Goal: Information Seeking & Learning: Learn about a topic

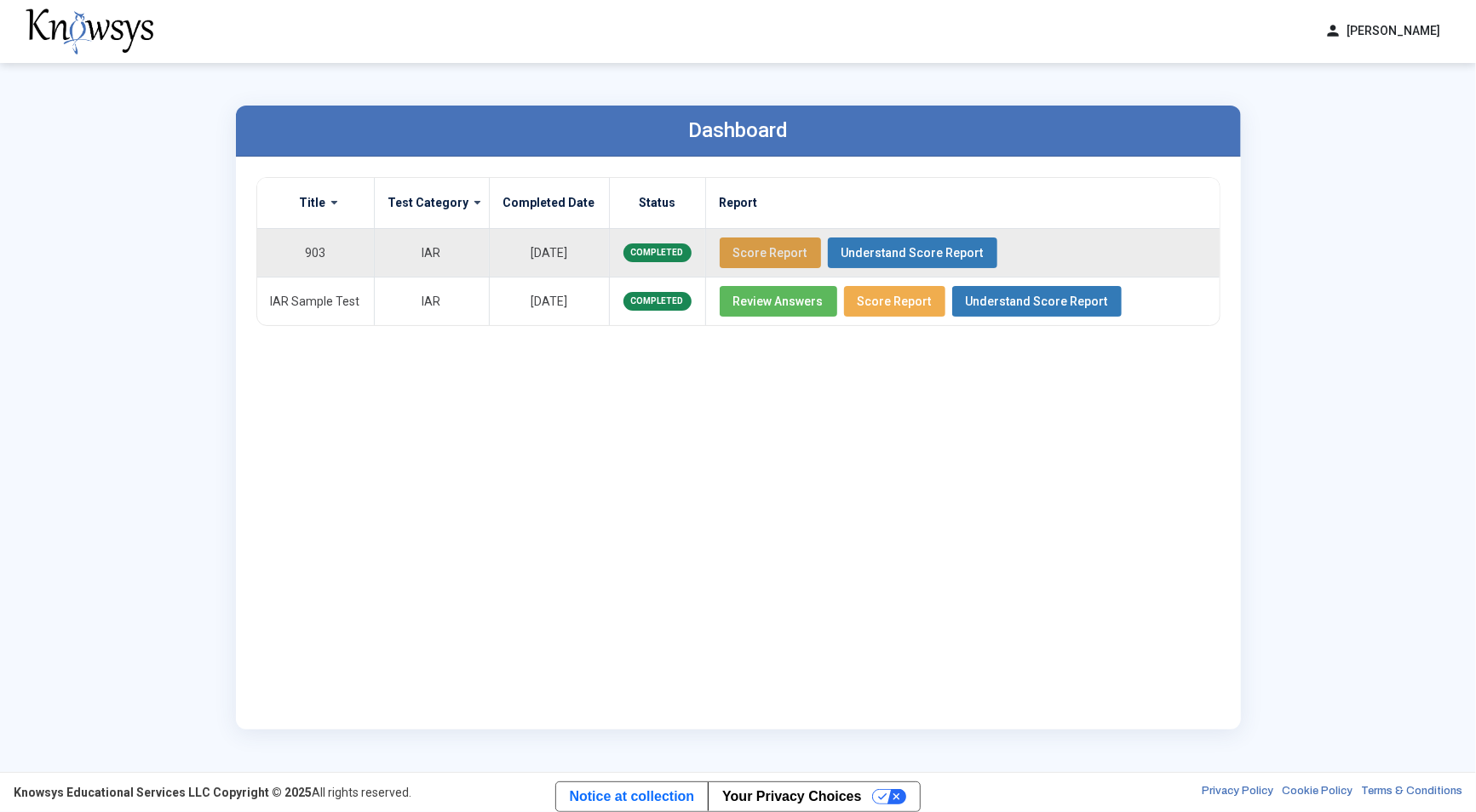
click at [754, 249] on span "Score Report" at bounding box center [770, 252] width 74 height 14
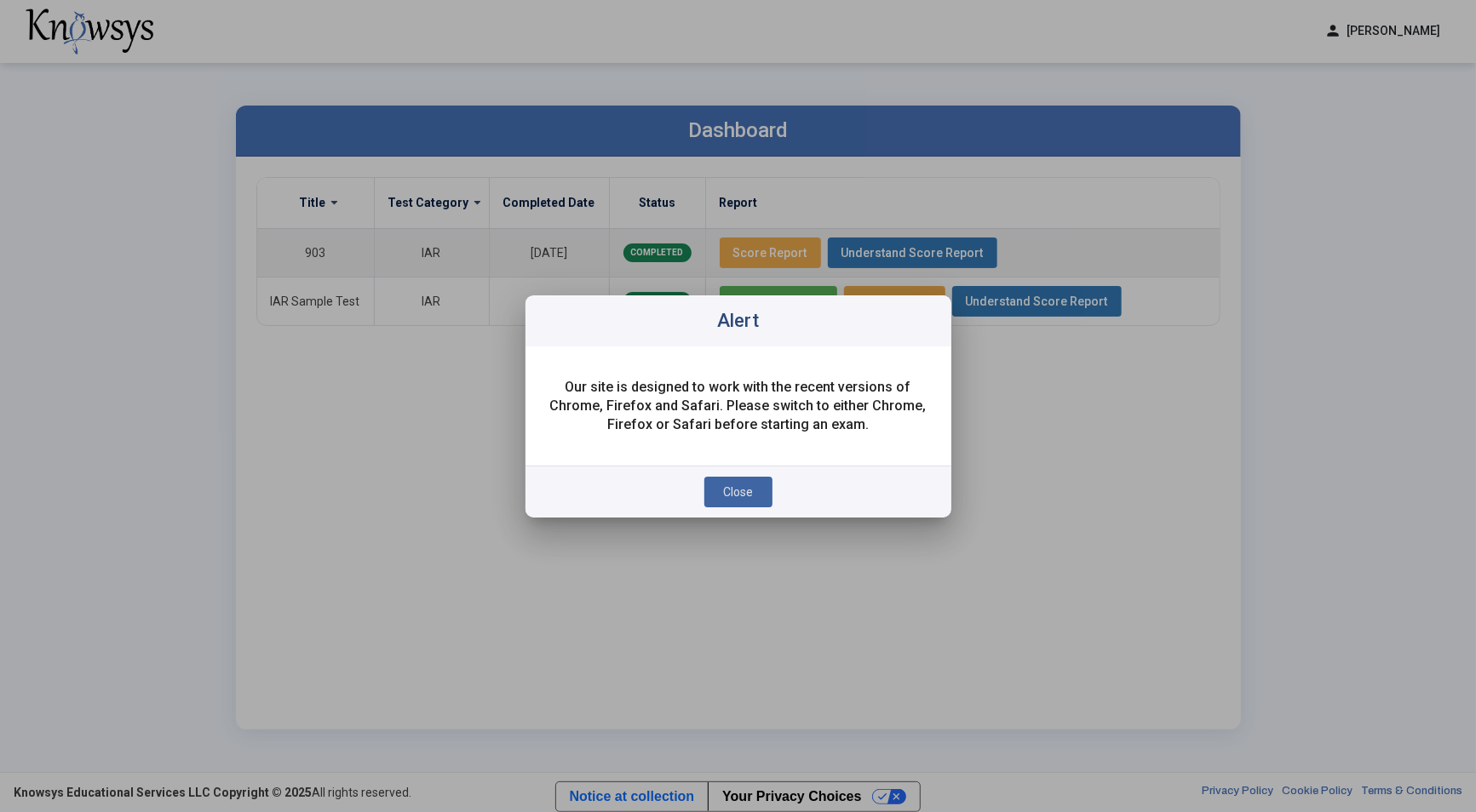
click at [728, 496] on span "Close" at bounding box center [738, 492] width 30 height 14
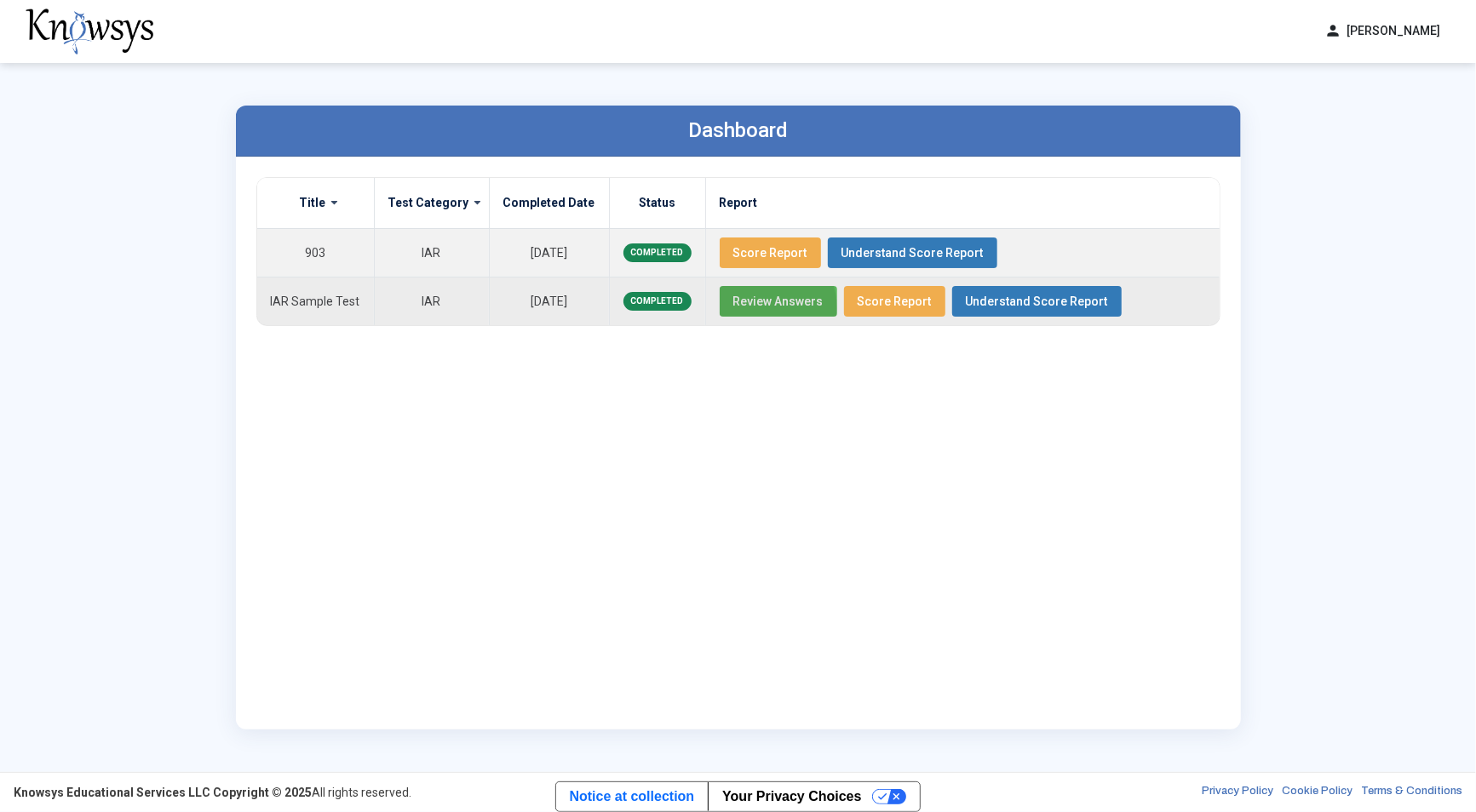
click at [740, 308] on button "Review Answers" at bounding box center [778, 301] width 118 height 31
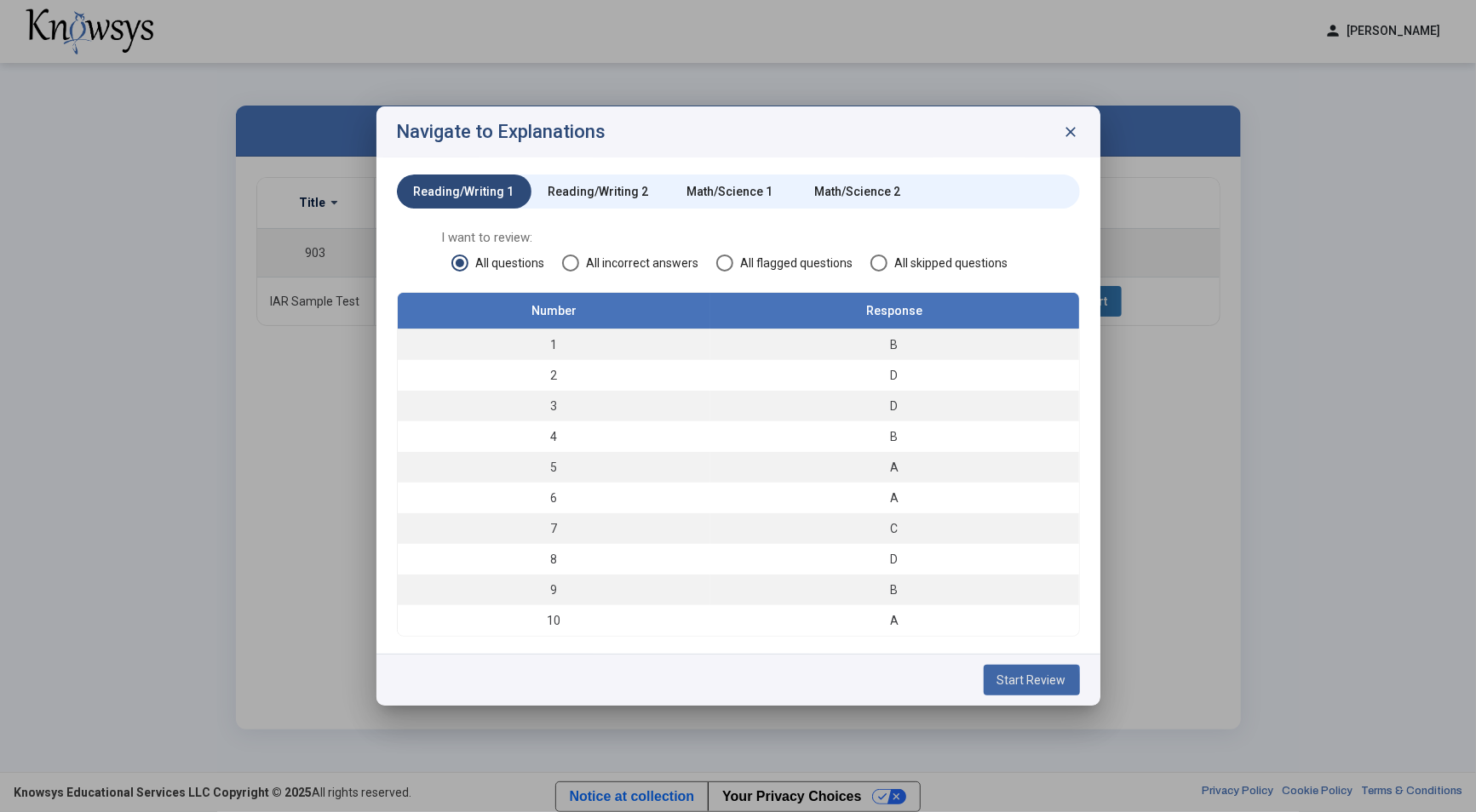
click at [1026, 684] on span "Start Review" at bounding box center [1032, 680] width 69 height 14
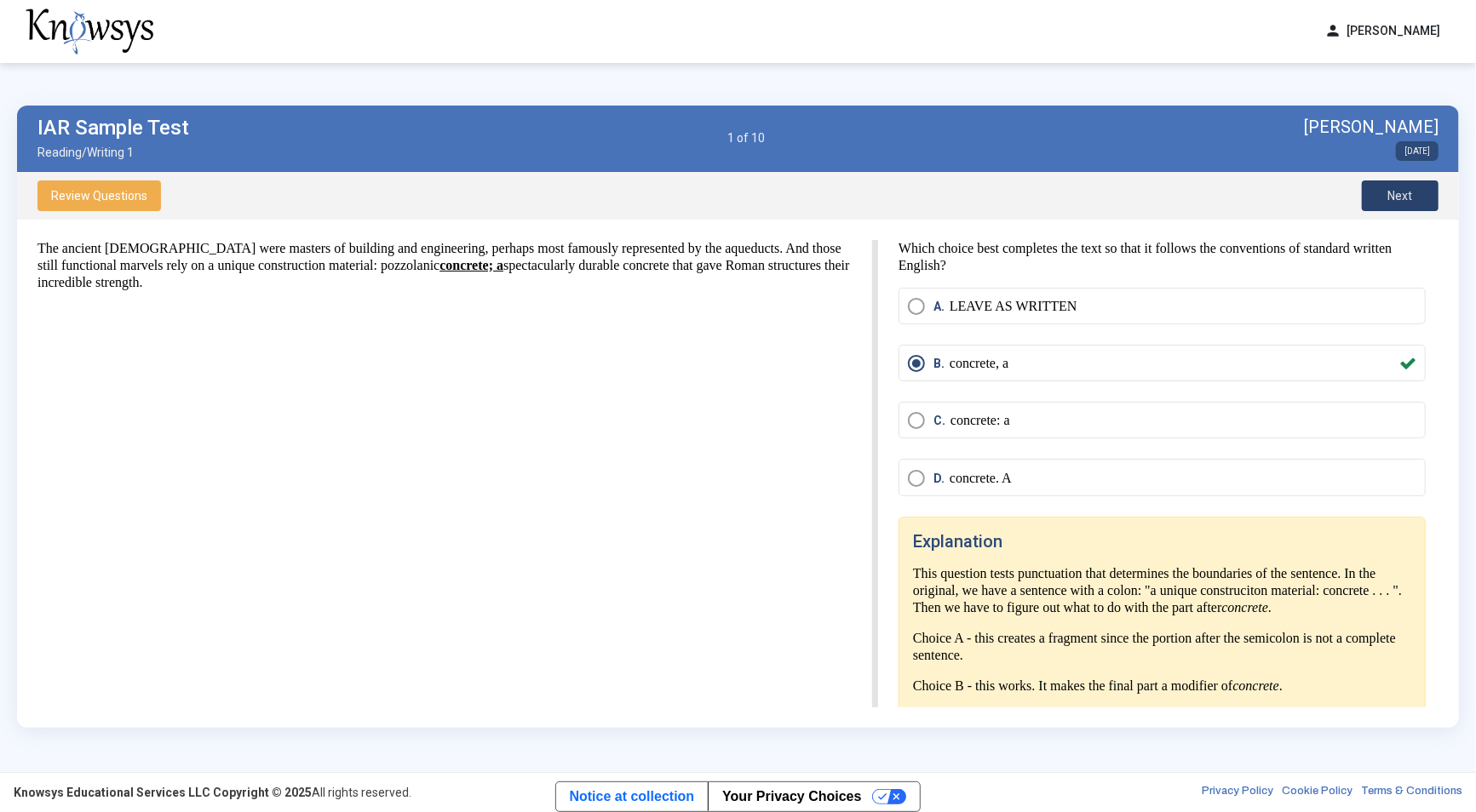
click at [1413, 204] on button "Next" at bounding box center [1400, 196] width 77 height 31
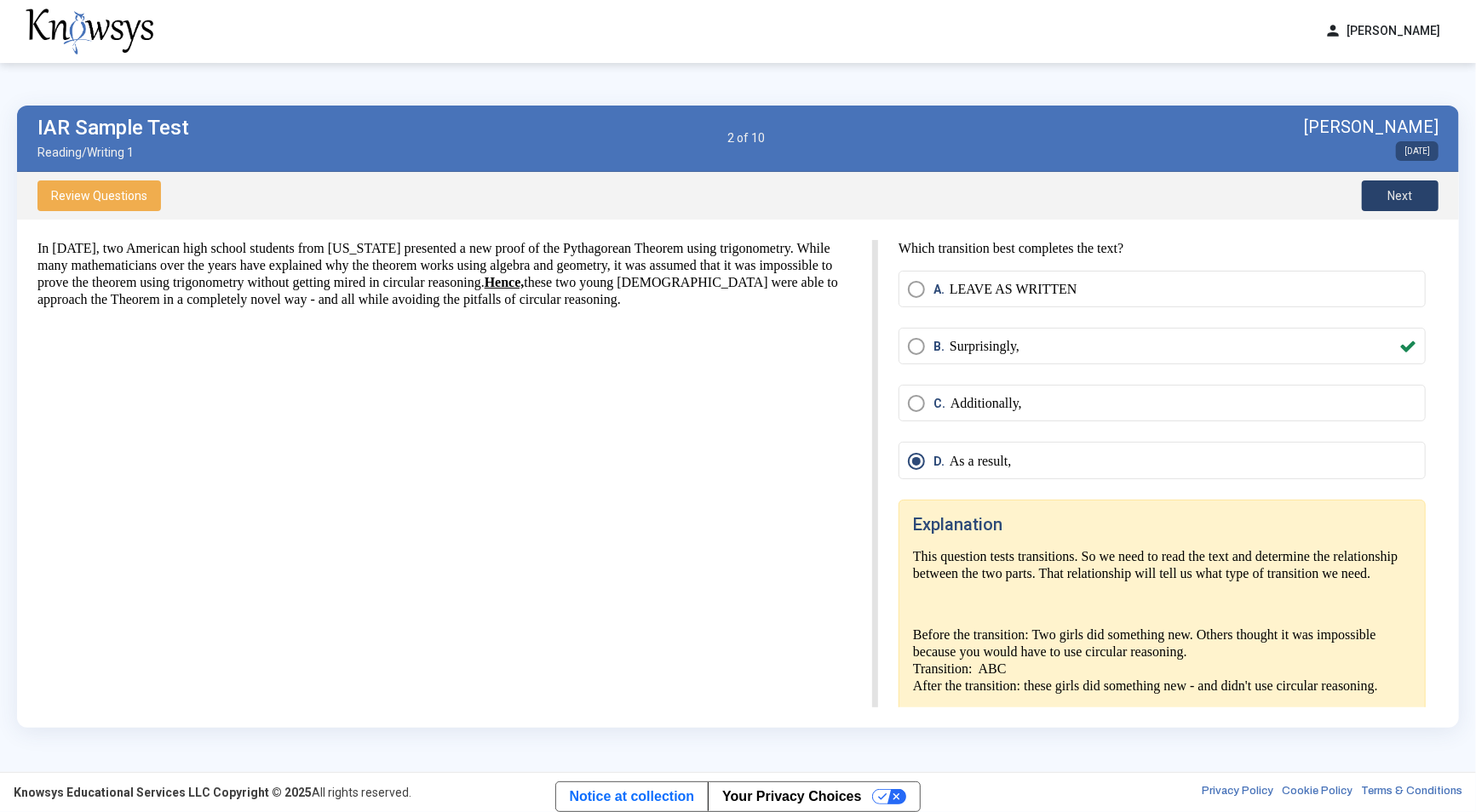
click at [1413, 204] on button "Next" at bounding box center [1400, 196] width 77 height 31
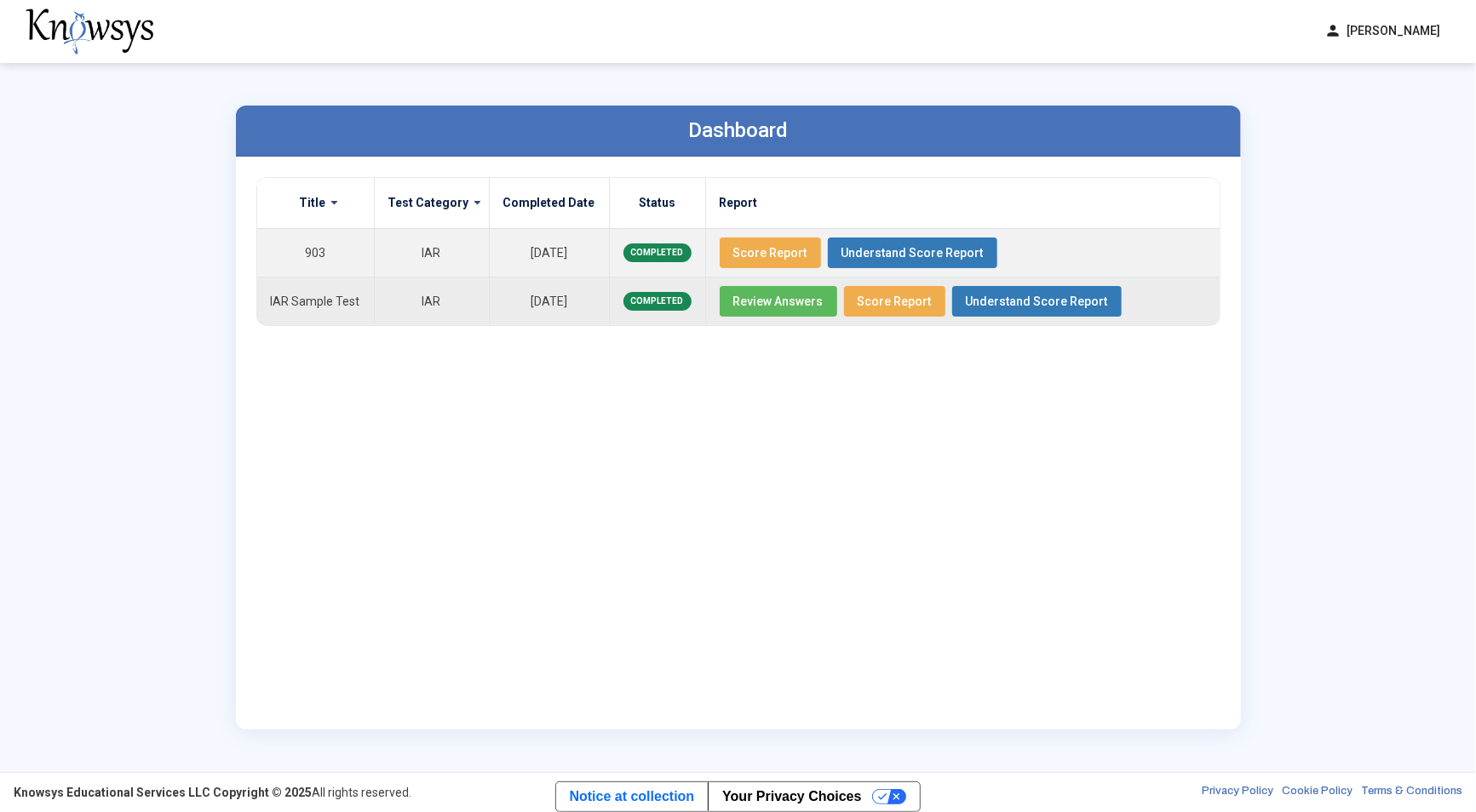
click at [738, 298] on span "Review Answers" at bounding box center [778, 301] width 90 height 14
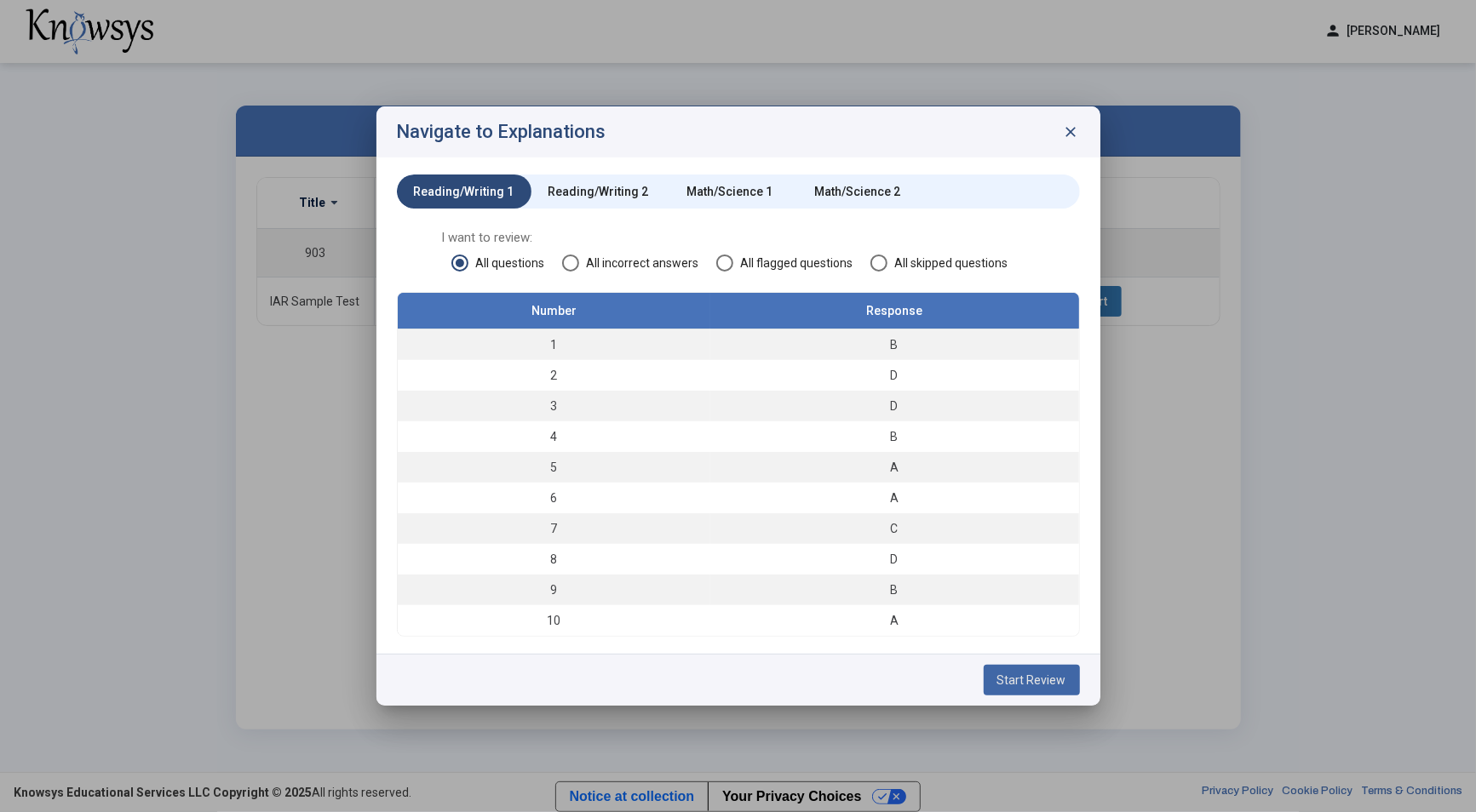
click at [1037, 674] on span "Start Review" at bounding box center [1032, 680] width 69 height 14
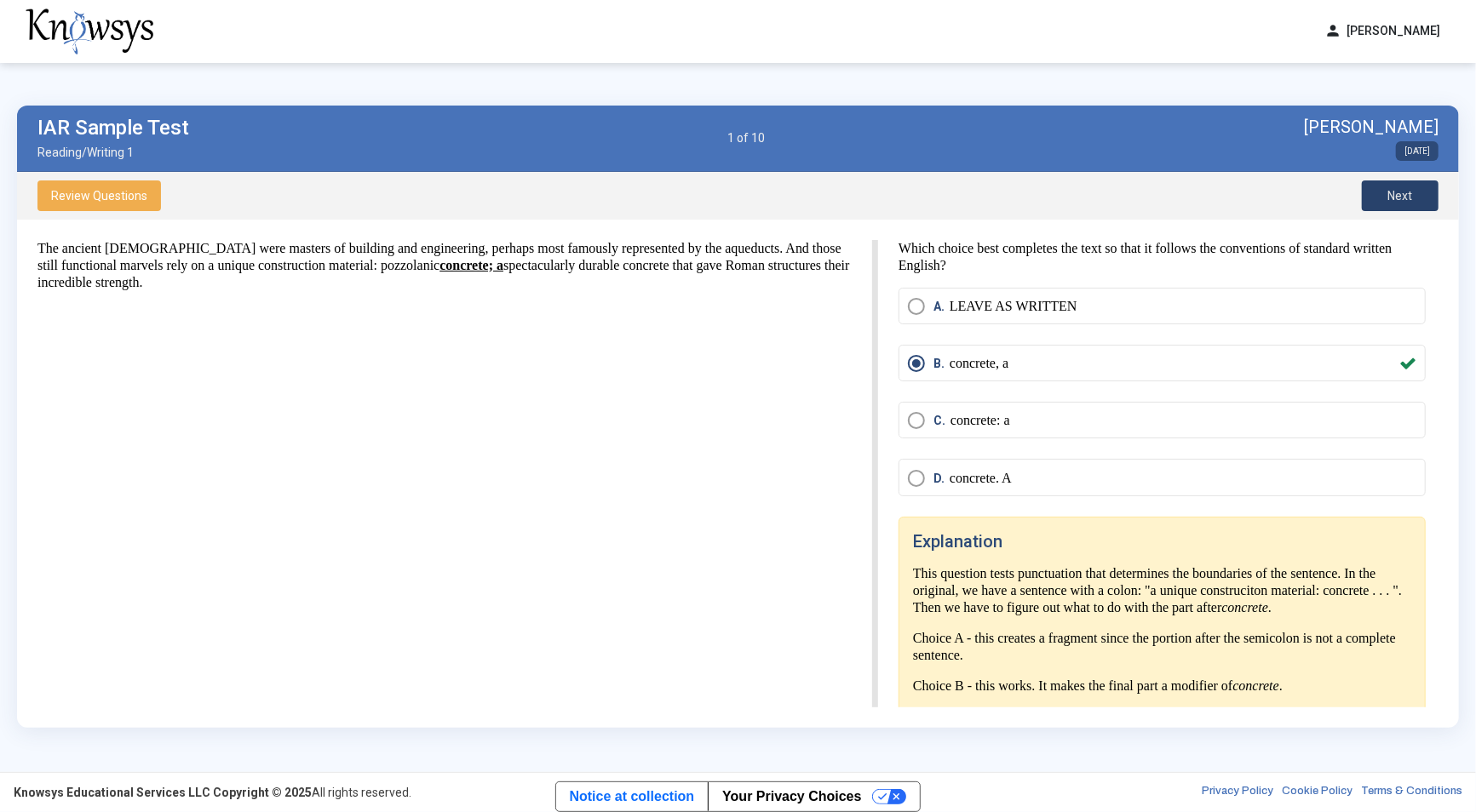
click at [1400, 196] on span "Next" at bounding box center [1400, 196] width 25 height 14
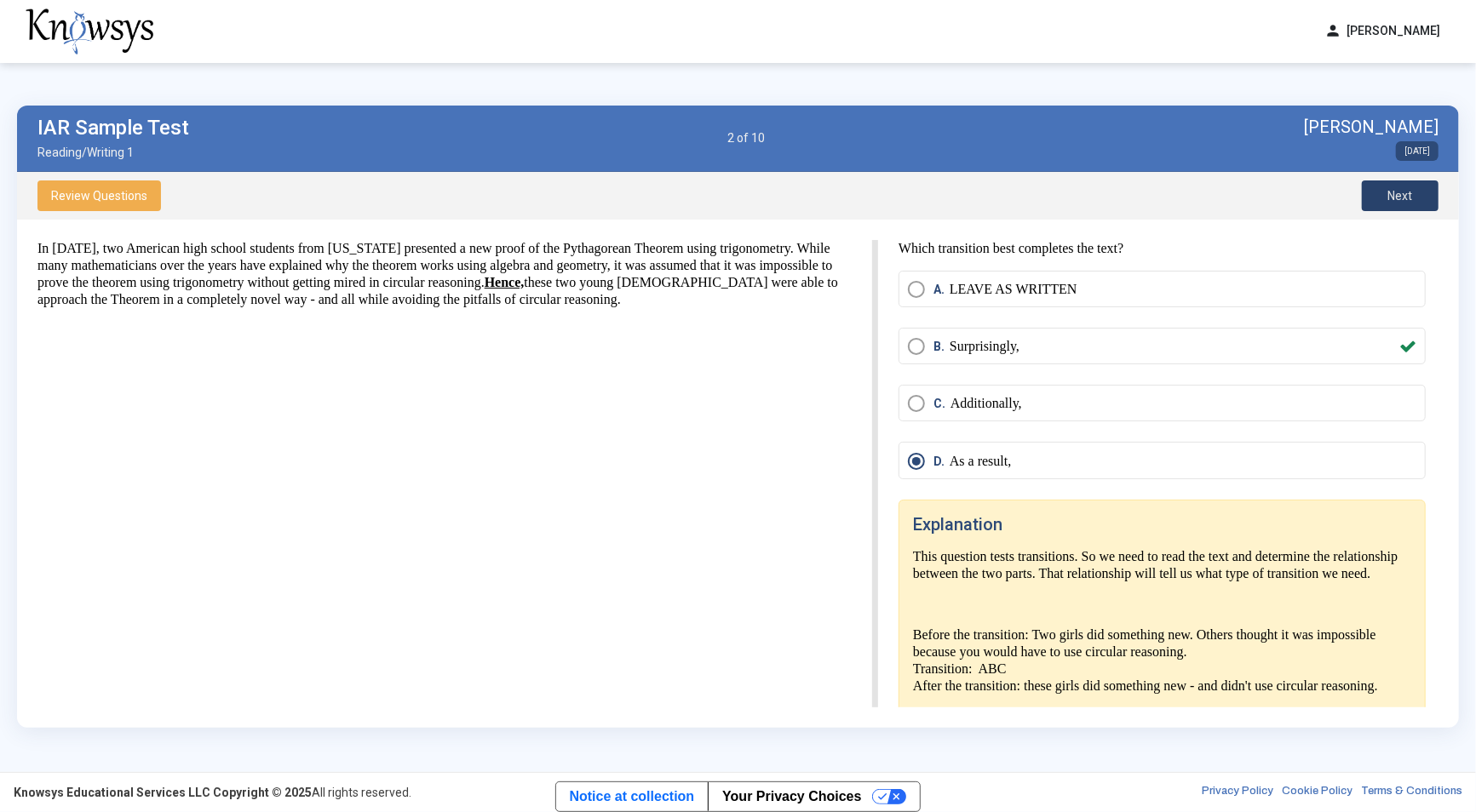
click at [1385, 200] on button "Next" at bounding box center [1400, 196] width 77 height 31
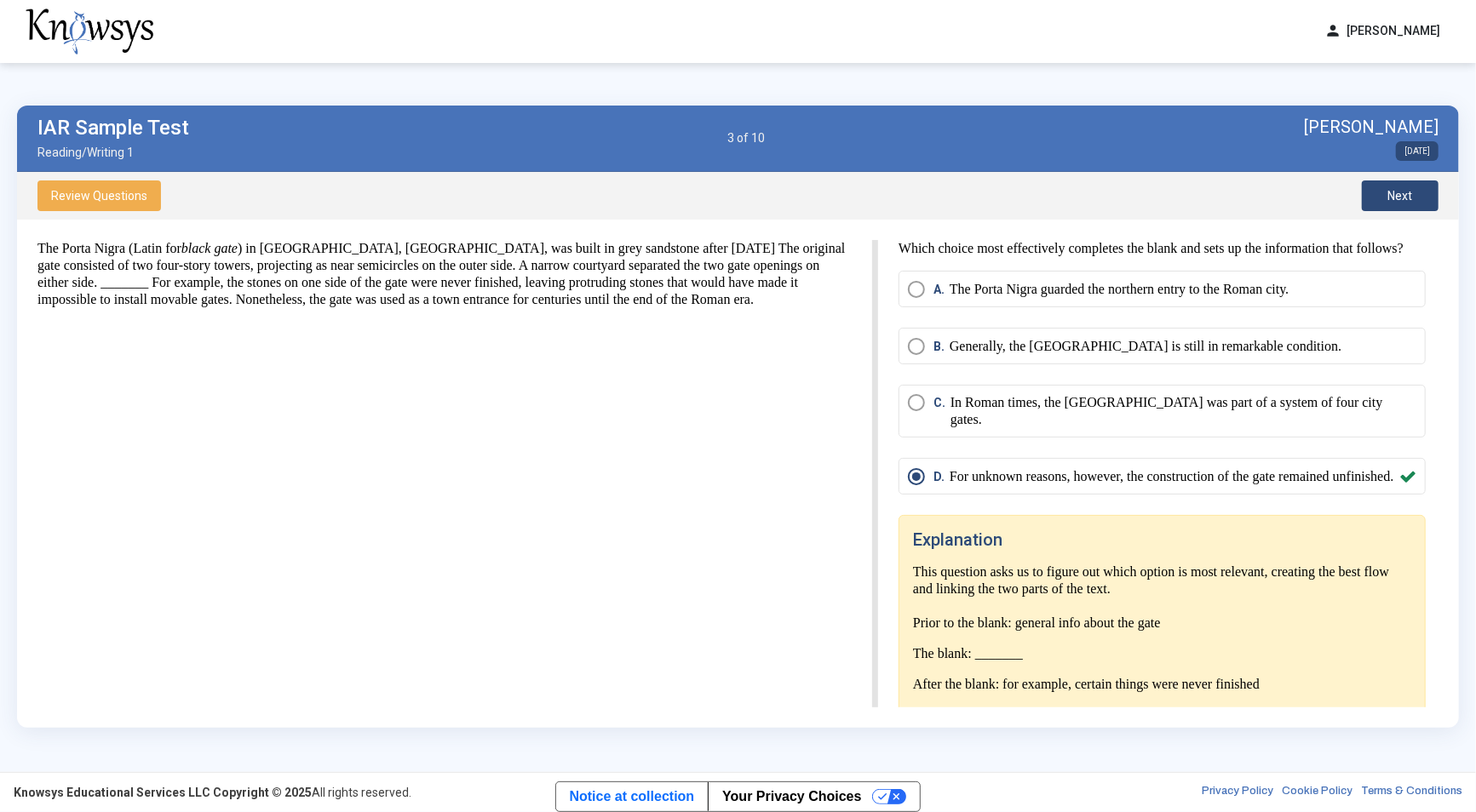
click at [1385, 200] on button "Next" at bounding box center [1400, 196] width 77 height 31
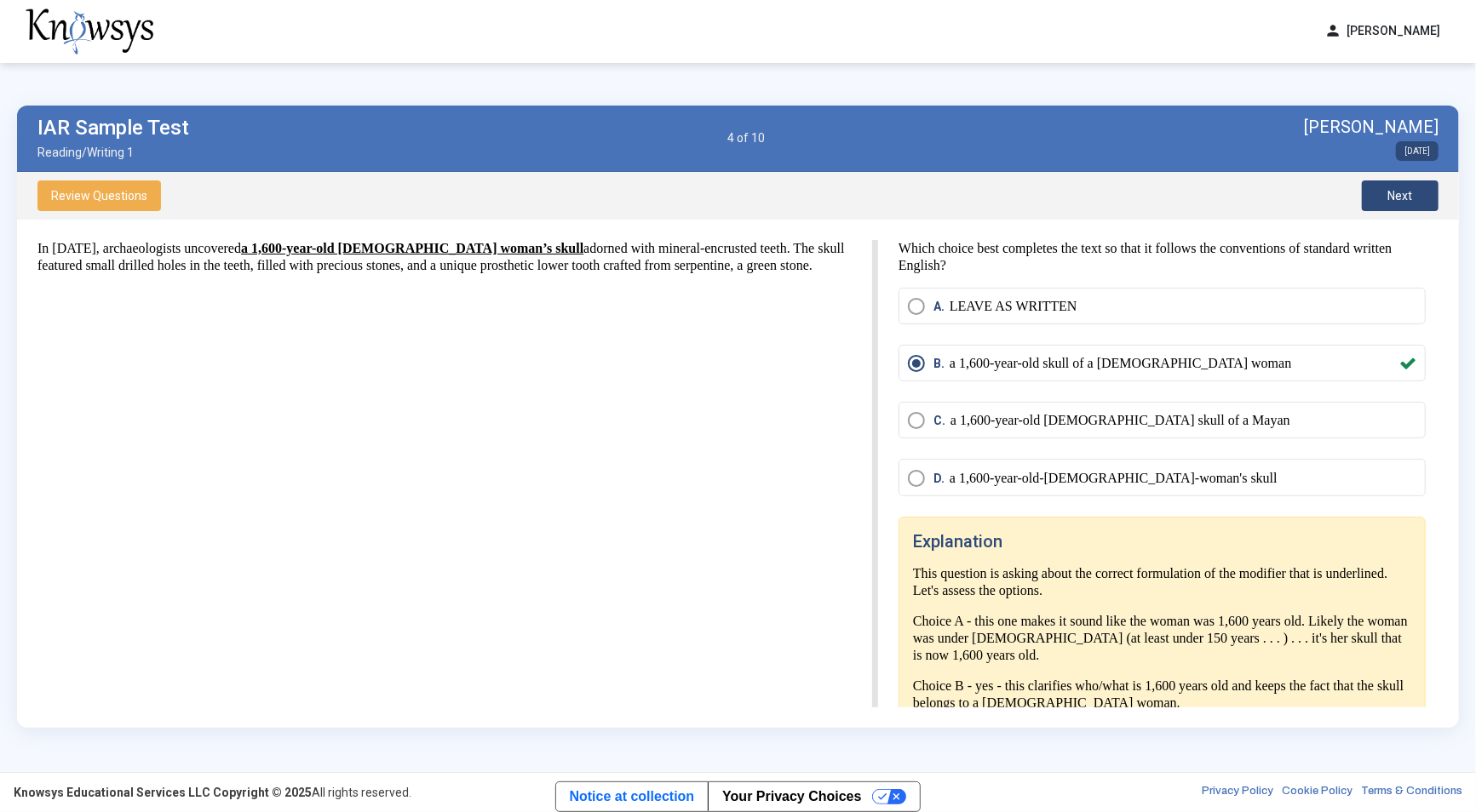
click at [1385, 200] on button "Next" at bounding box center [1400, 196] width 77 height 31
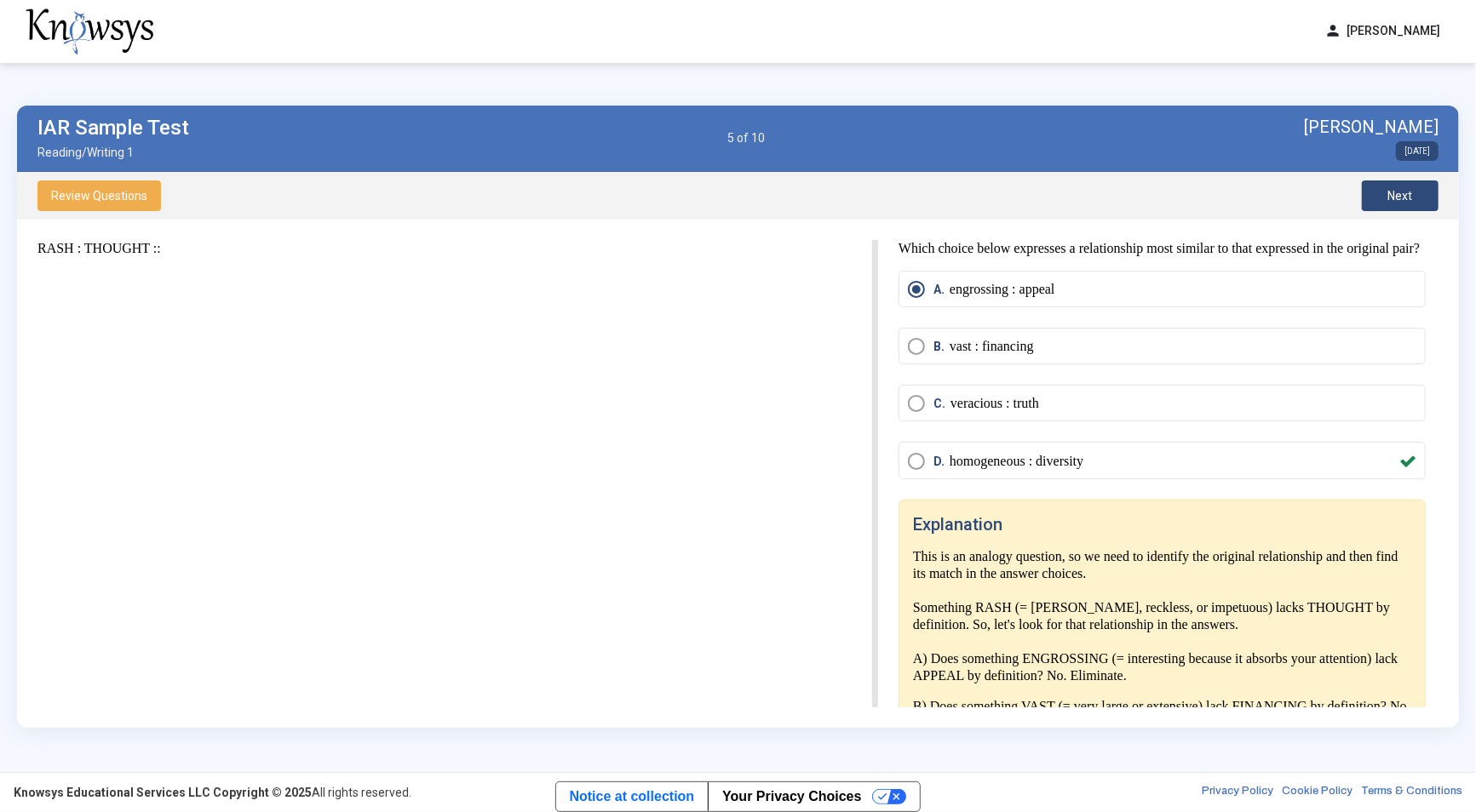
click at [1386, 202] on button "Next" at bounding box center [1400, 196] width 77 height 31
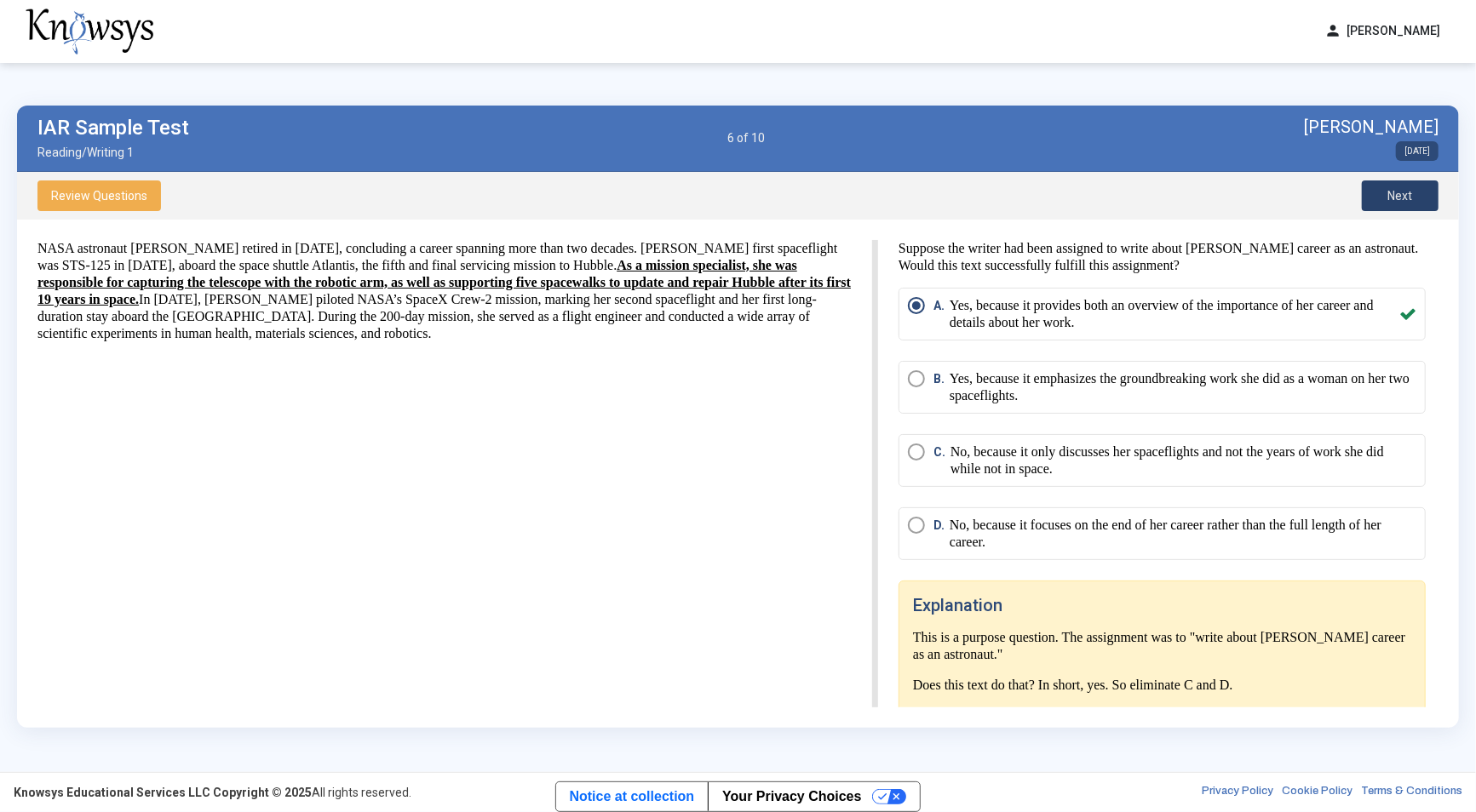
click at [1386, 202] on button "Next" at bounding box center [1400, 196] width 77 height 31
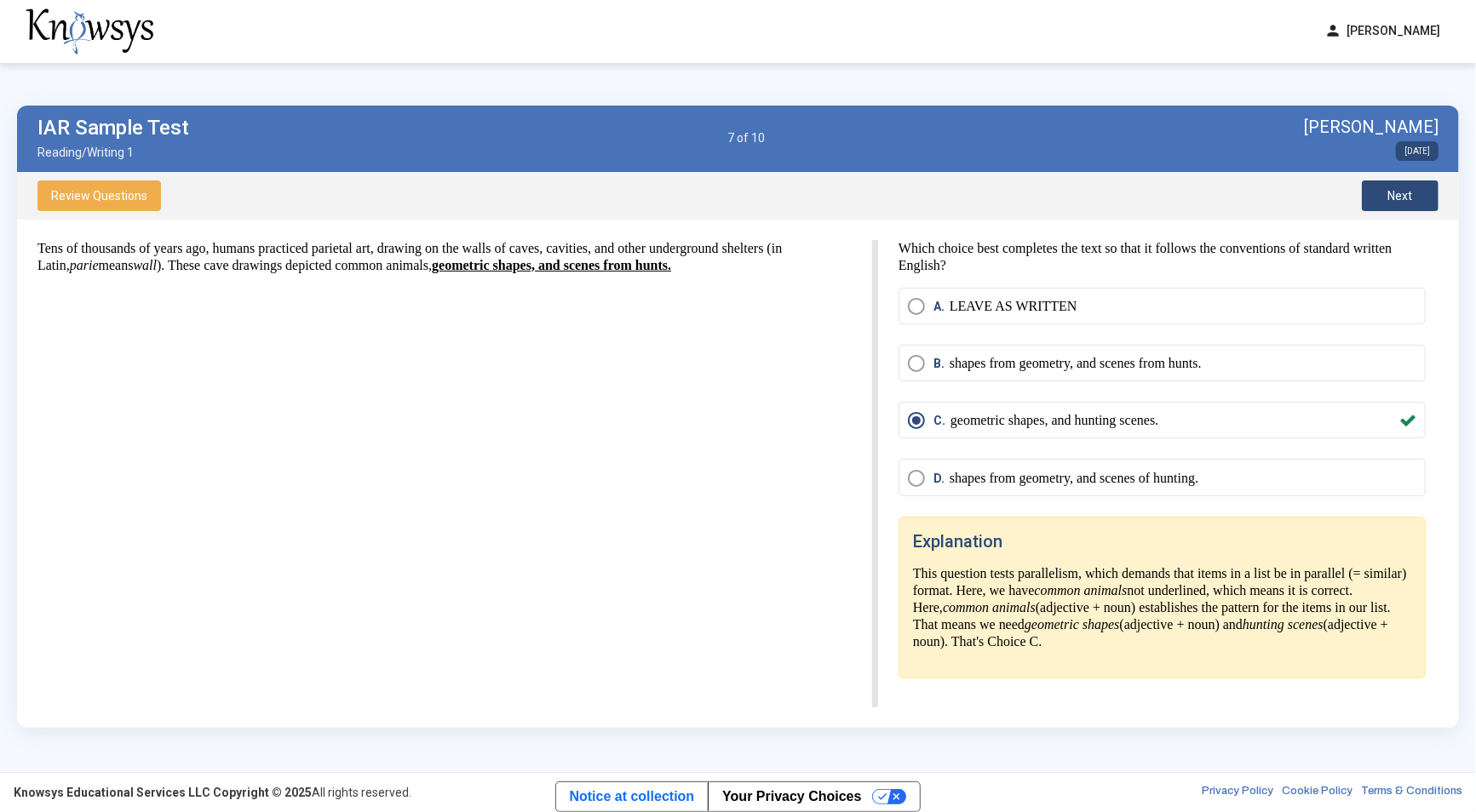
click at [1386, 202] on button "Next" at bounding box center [1400, 196] width 77 height 31
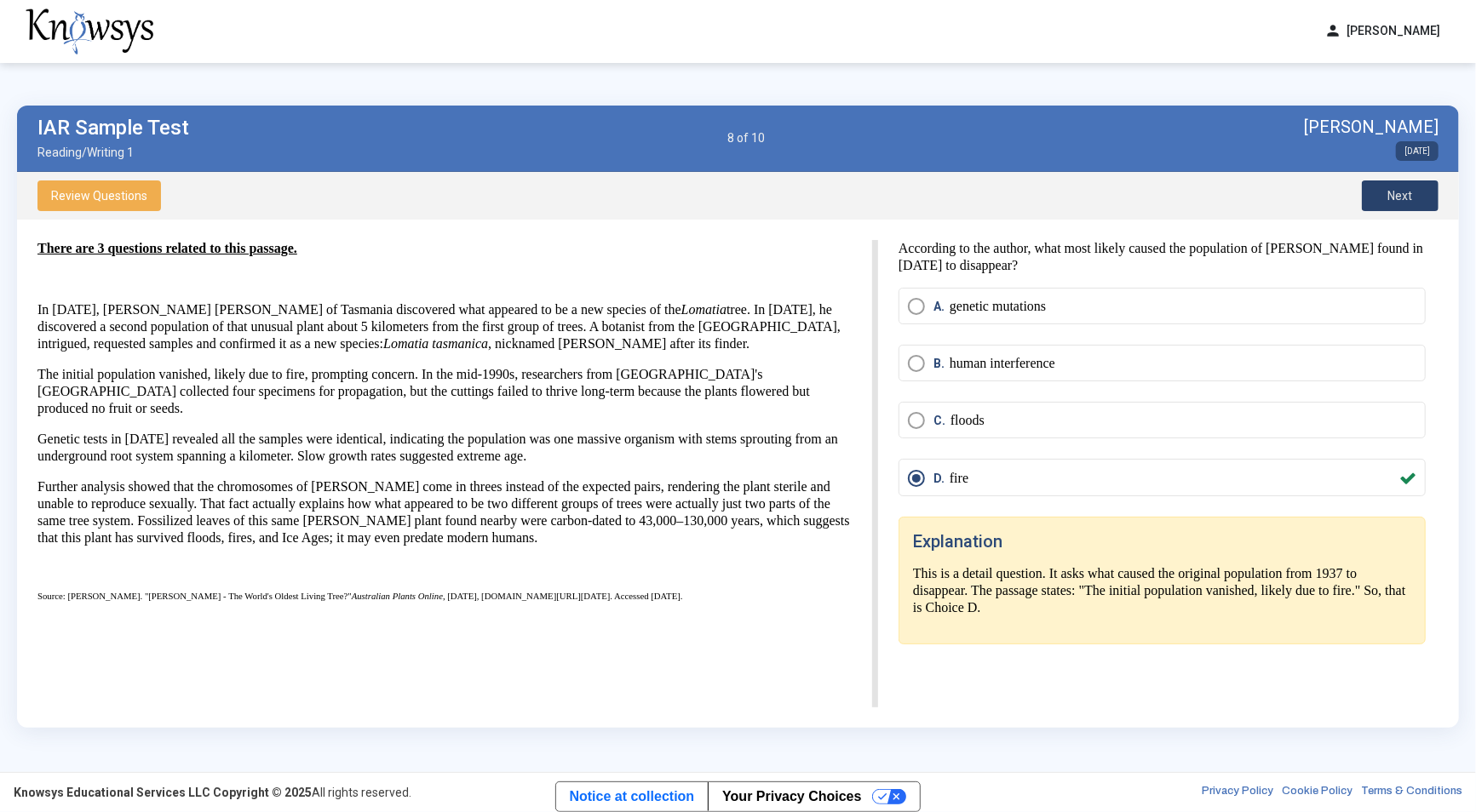
click at [1386, 202] on button "Next" at bounding box center [1400, 196] width 77 height 31
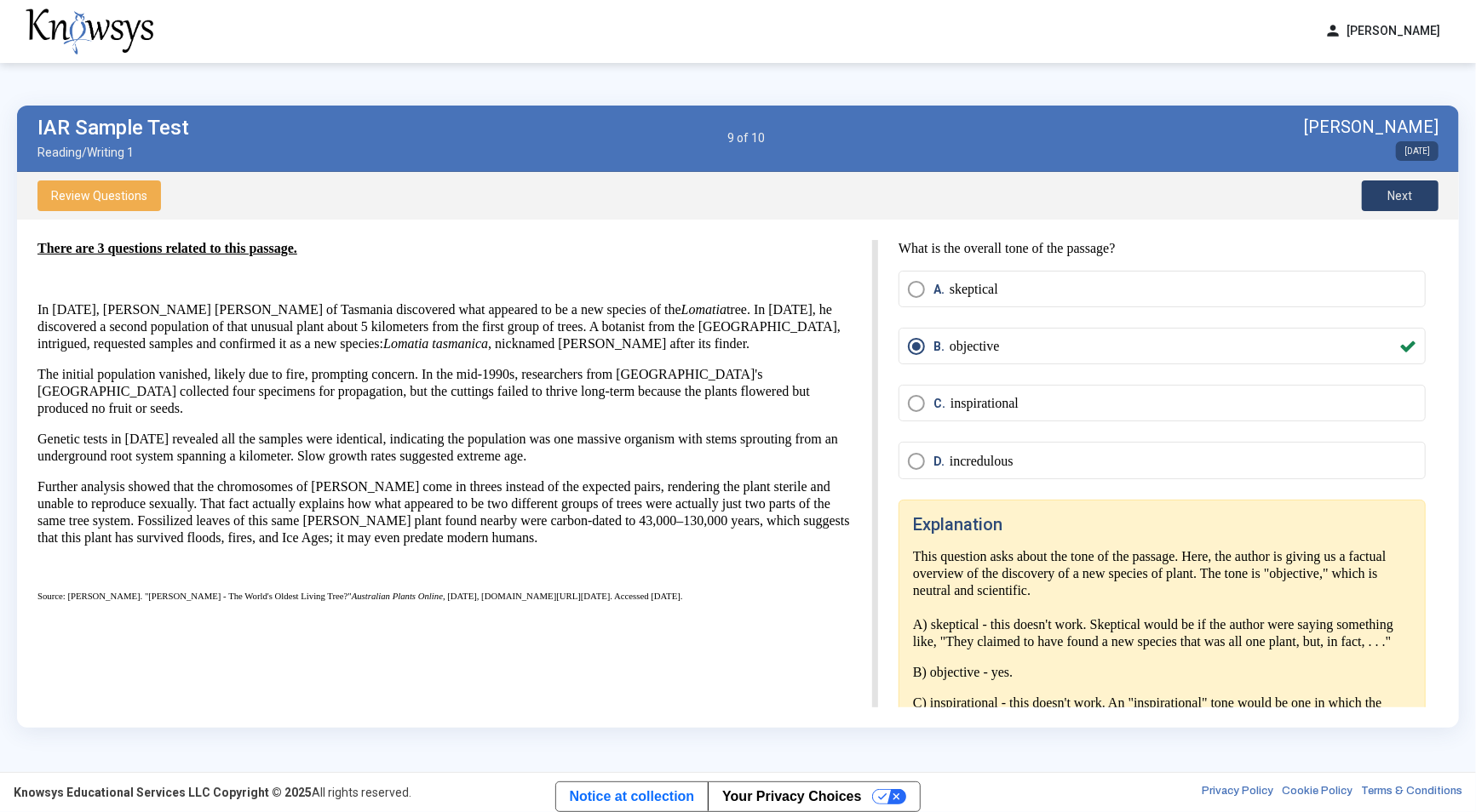
click at [1386, 202] on button "Next" at bounding box center [1400, 196] width 77 height 31
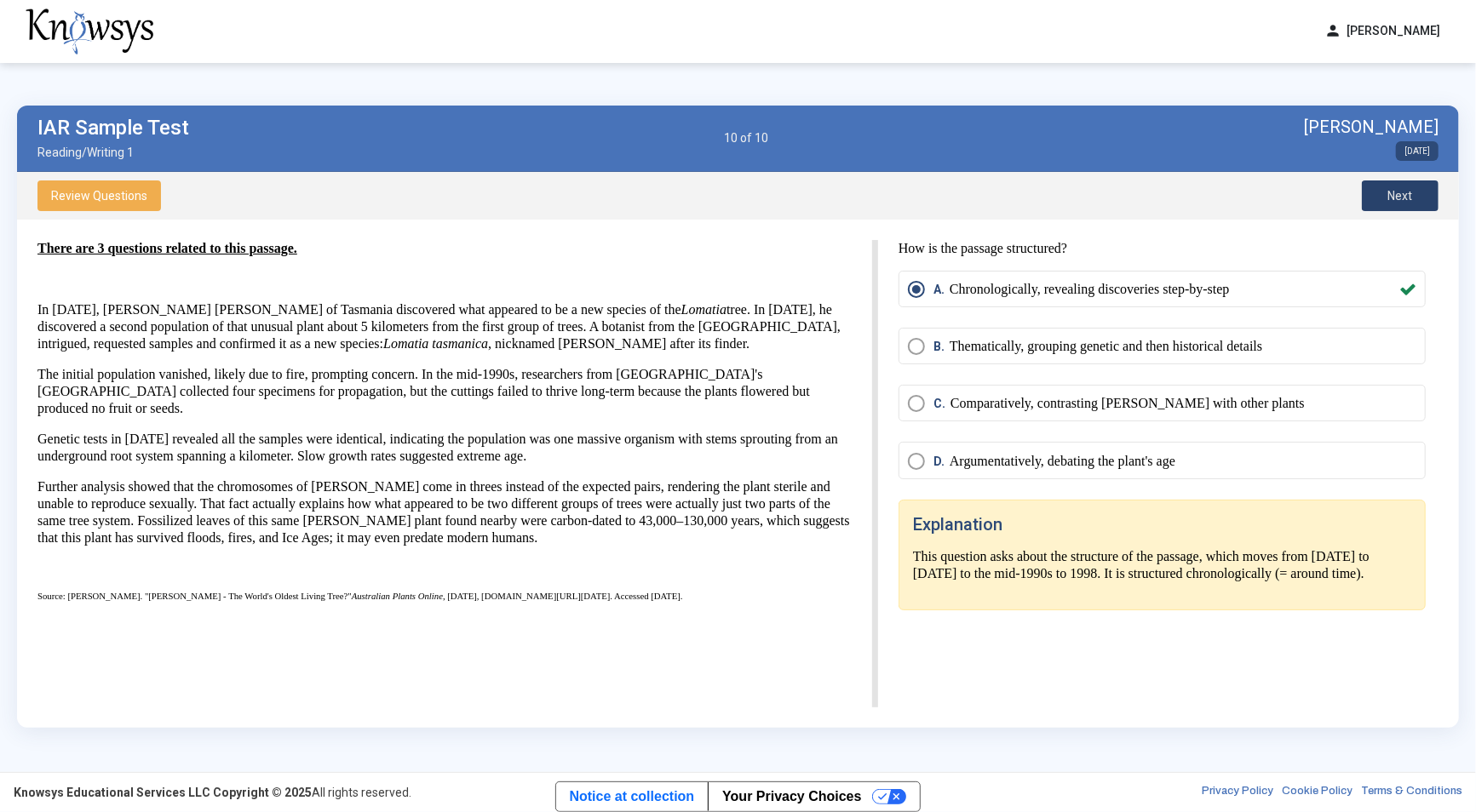
click at [1386, 202] on button "Next" at bounding box center [1400, 196] width 77 height 31
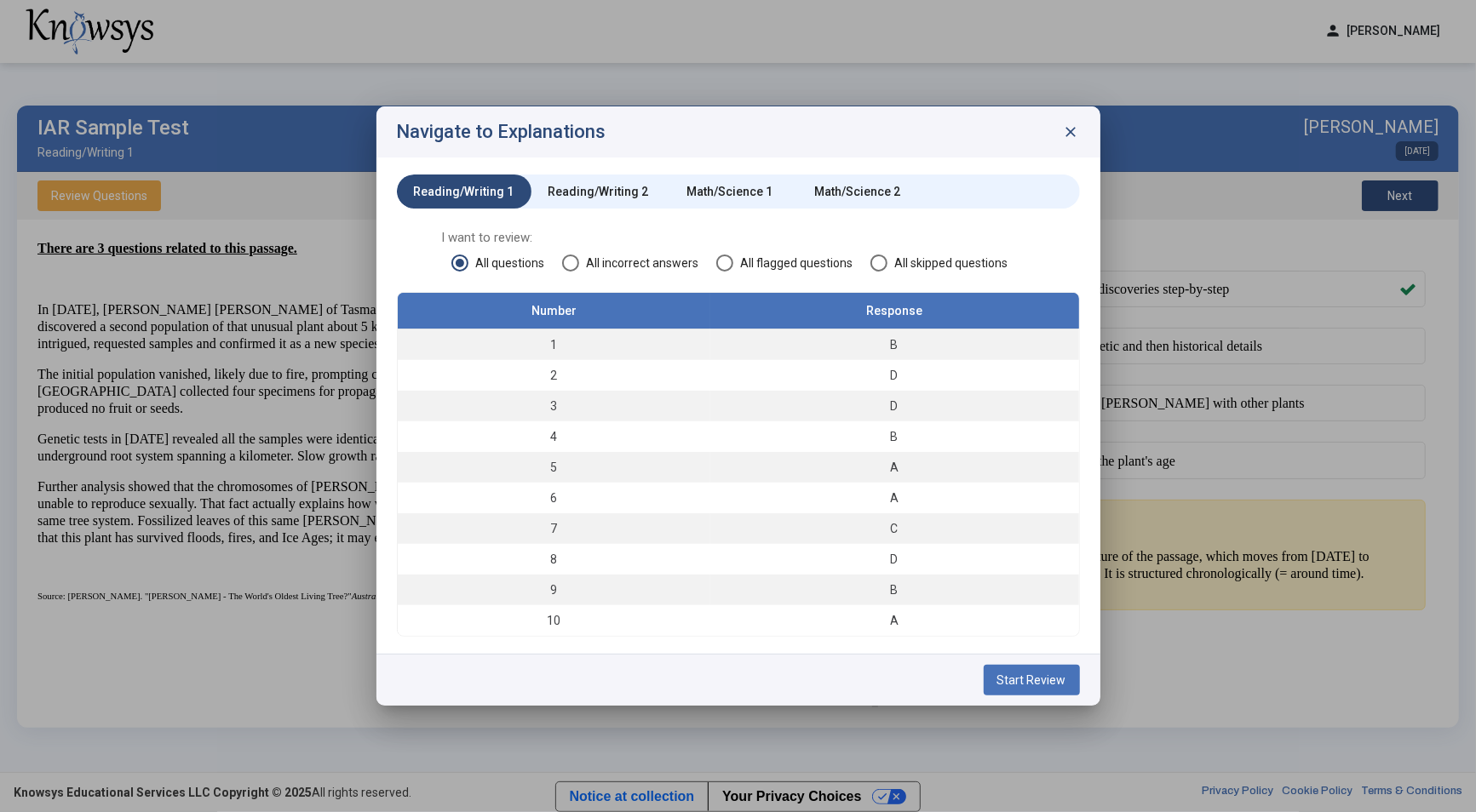
click at [1073, 130] on span "close" at bounding box center [1071, 132] width 17 height 17
